Goal: Information Seeking & Learning: Compare options

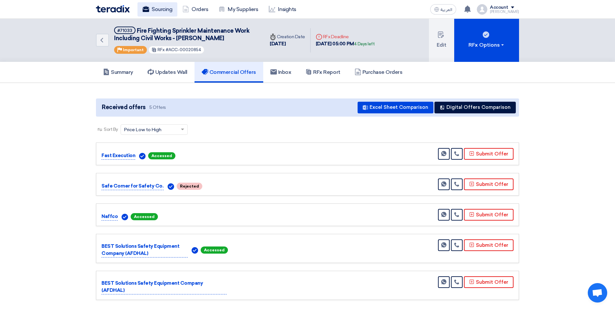
click at [159, 10] on link "Sourcing" at bounding box center [157, 9] width 40 height 14
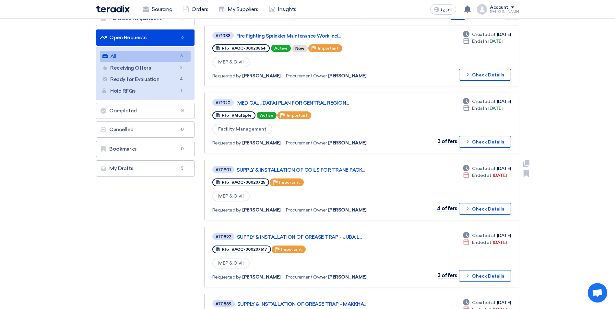
scroll to position [65, 0]
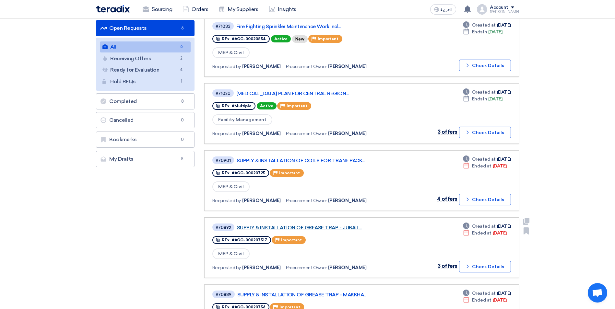
click at [340, 229] on link "SUPPLY & INSTALLATION OF GREASE TRAP - JUBAIL..." at bounding box center [318, 228] width 162 height 6
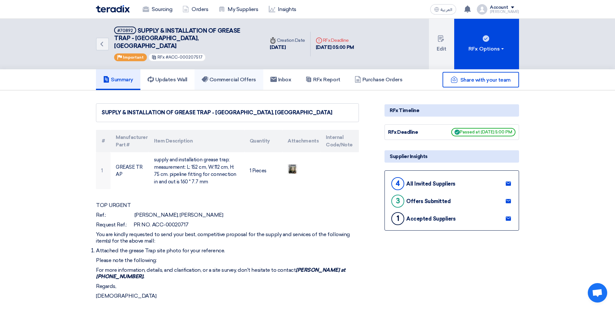
click at [248, 76] on h5 "Commercial Offers" at bounding box center [229, 79] width 54 height 6
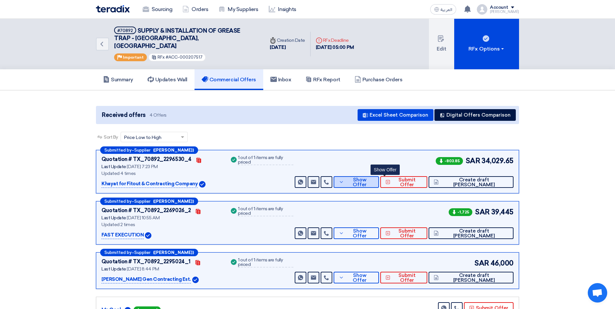
click at [374, 178] on span "Show Offer" at bounding box center [359, 183] width 28 height 10
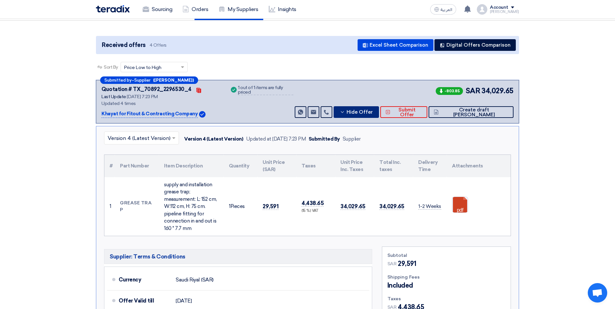
scroll to position [65, 0]
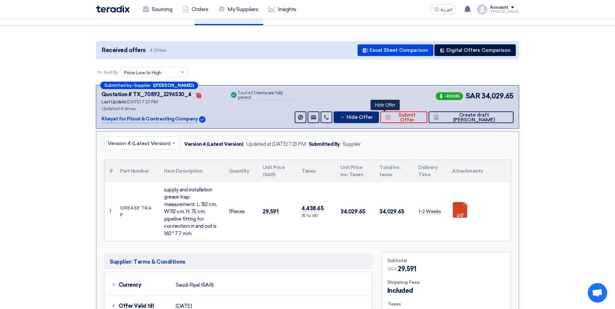
click at [373, 115] on span "Hide Offer" at bounding box center [359, 117] width 26 height 5
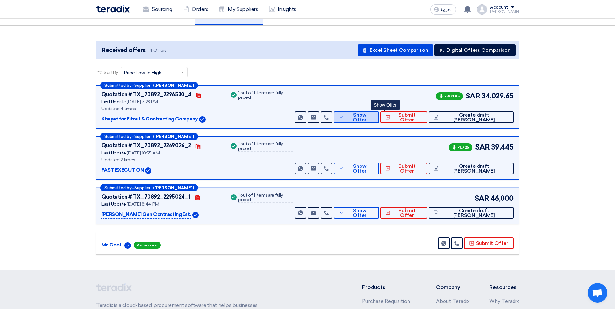
click at [374, 113] on span "Show Offer" at bounding box center [359, 118] width 28 height 10
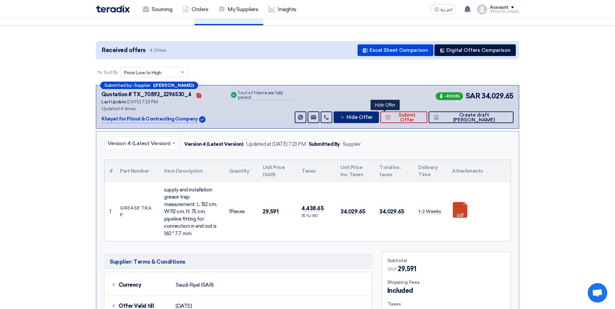
click at [373, 115] on span "Hide Offer" at bounding box center [359, 117] width 26 height 5
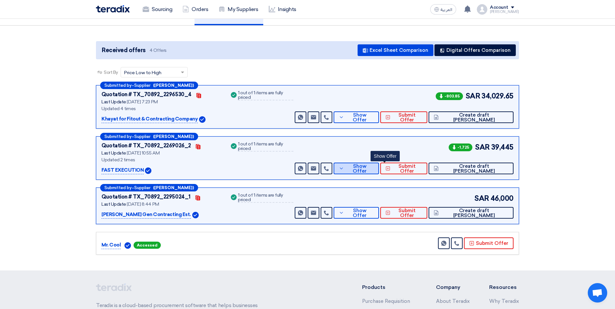
click at [344, 166] on icon at bounding box center [341, 168] width 5 height 5
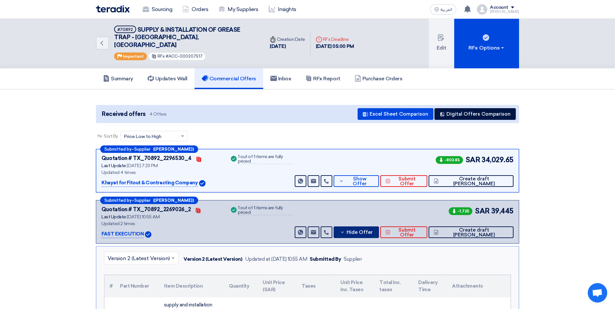
scroll to position [0, 0]
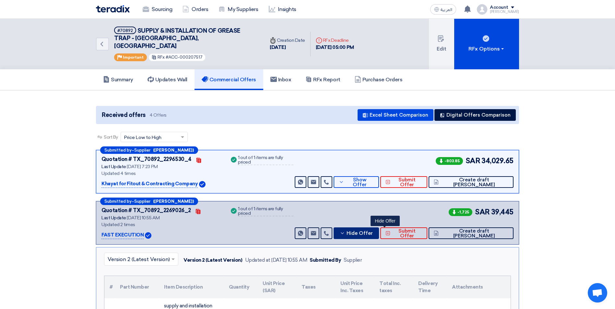
click at [373, 231] on span "Hide Offer" at bounding box center [359, 233] width 26 height 5
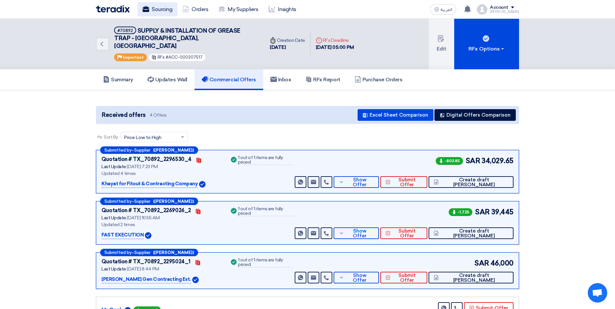
click at [144, 13] on link "Sourcing" at bounding box center [157, 9] width 40 height 14
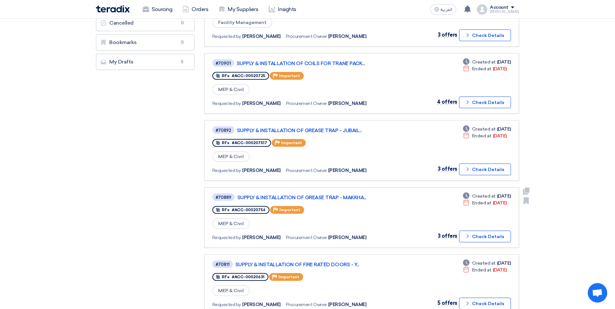
scroll to position [324, 0]
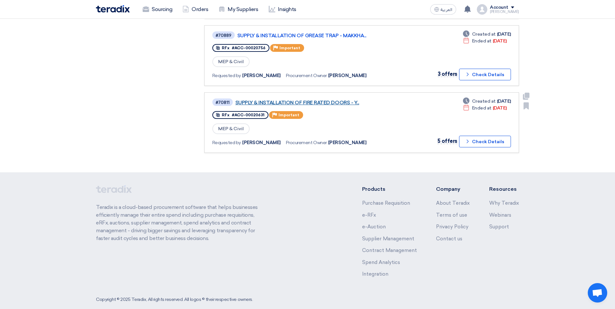
click at [343, 103] on link "SUPPLY & INSTALLATION OF FIRE RATED DOORS - Y..." at bounding box center [316, 103] width 162 height 6
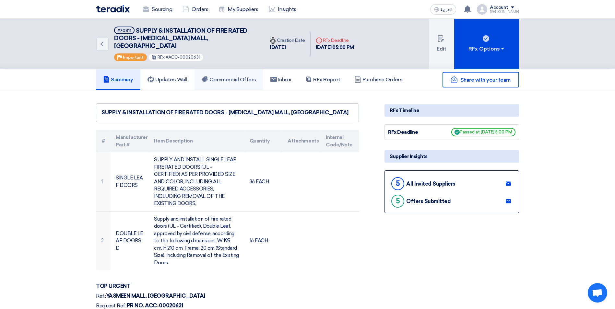
click at [234, 76] on h5 "Commercial Offers" at bounding box center [229, 79] width 54 height 6
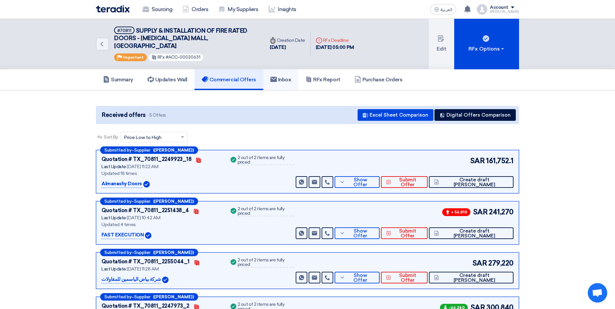
click at [277, 77] on use at bounding box center [273, 79] width 6 height 5
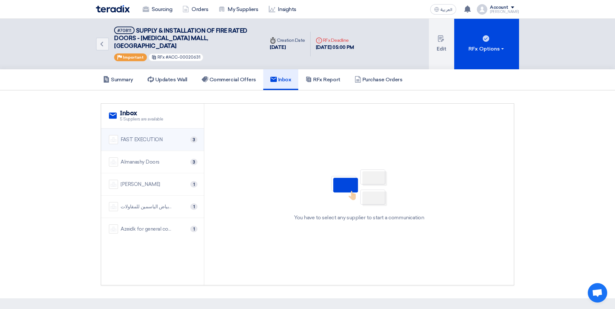
click at [179, 135] on div "FAST EXECUTION 3" at bounding box center [152, 139] width 87 height 9
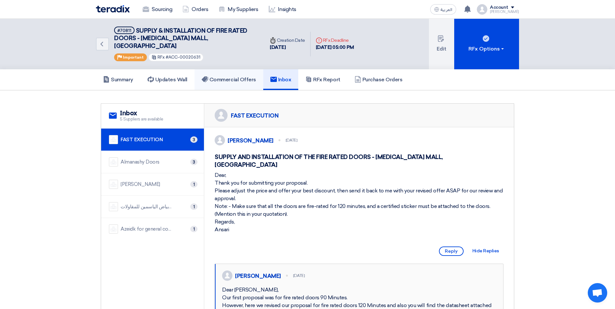
click at [229, 77] on link "Commercial Offers" at bounding box center [228, 79] width 69 height 21
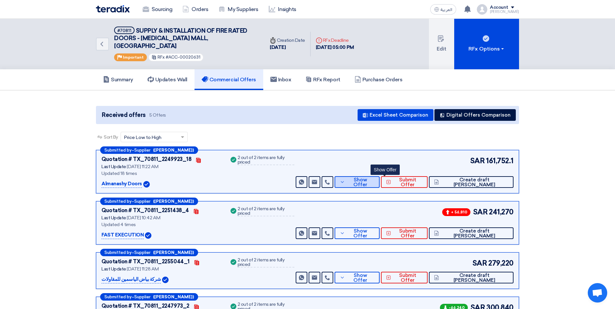
click at [375, 178] on span "Show Offer" at bounding box center [360, 183] width 28 height 10
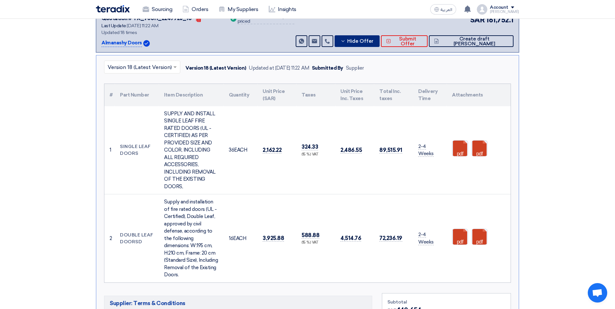
scroll to position [97, 0]
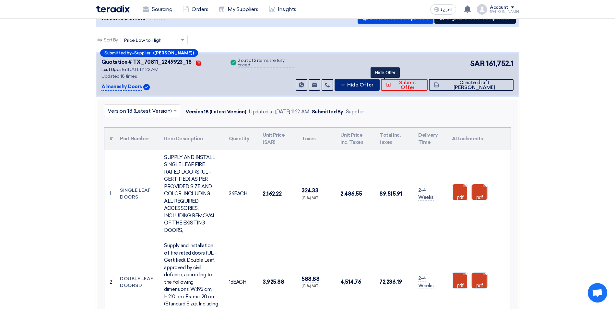
click at [373, 83] on span "Hide Offer" at bounding box center [360, 85] width 26 height 5
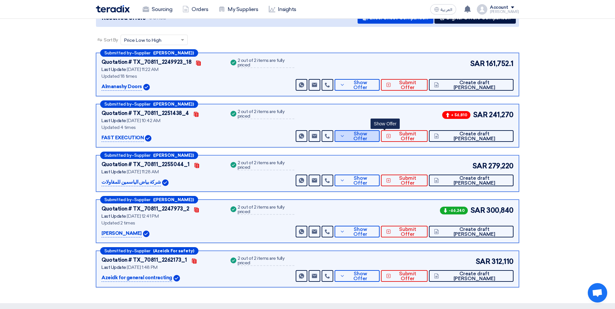
click at [375, 132] on span "Show Offer" at bounding box center [360, 137] width 28 height 10
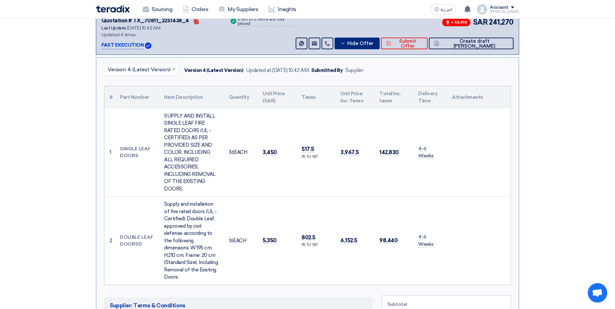
scroll to position [162, 0]
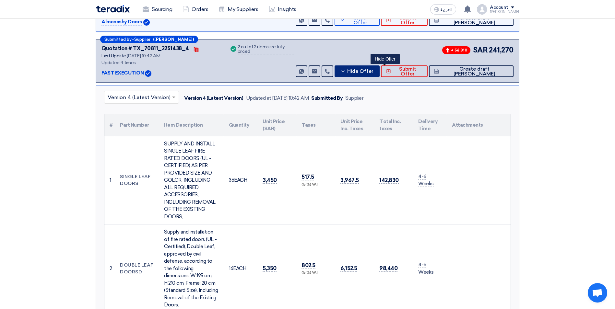
click at [373, 69] on span "Hide Offer" at bounding box center [360, 71] width 26 height 5
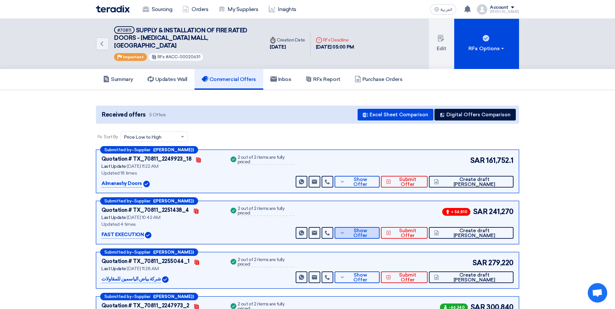
scroll to position [0, 0]
click at [169, 10] on link "Sourcing" at bounding box center [157, 9] width 40 height 14
